Goal: Complete application form

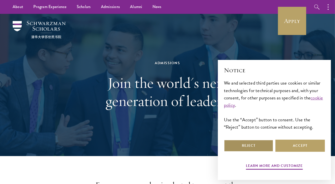
click at [251, 146] on button "Reject" at bounding box center [248, 146] width 49 height 12
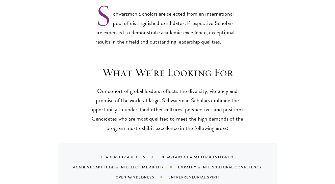
scroll to position [422, 0]
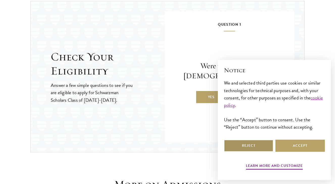
click at [248, 148] on button "Reject" at bounding box center [248, 146] width 49 height 12
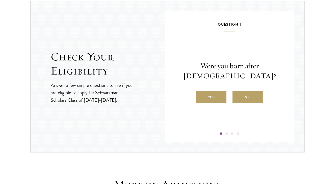
drag, startPoint x: 219, startPoint y: 98, endPoint x: 262, endPoint y: 112, distance: 45.6
click at [262, 112] on div "Question 1 Were you born after [DEMOGRAPHIC_DATA]? Yes No" at bounding box center [229, 77] width 99 height 113
click at [249, 93] on label "No" at bounding box center [247, 97] width 30 height 12
click at [237, 93] on input "No" at bounding box center [234, 94] width 5 height 5
